Goal: Feedback & Contribution: Leave review/rating

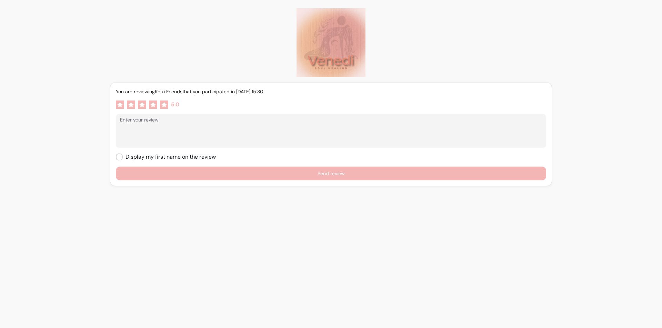
click at [119, 104] on icon at bounding box center [119, 104] width 5 height 5
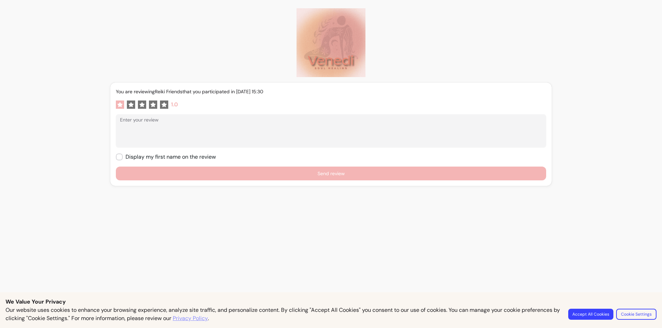
click at [76, 139] on div "You are reviewing Reiki Friends that you participated in 01 / 10 / 2025 15:30 1…" at bounding box center [331, 168] width 662 height 337
click at [162, 104] on icon at bounding box center [164, 104] width 5 height 5
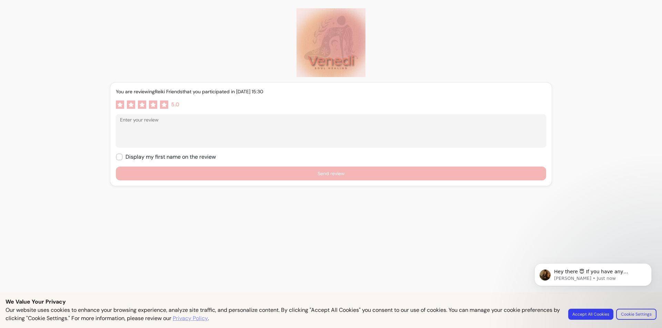
click at [292, 179] on button "Send review" at bounding box center [331, 174] width 430 height 14
